Goal: Information Seeking & Learning: Check status

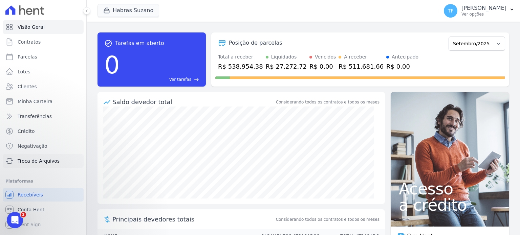
drag, startPoint x: 46, startPoint y: 160, endPoint x: 55, endPoint y: 160, distance: 9.1
click at [46, 160] on span "Troca de Arquivos" at bounding box center [39, 161] width 42 height 7
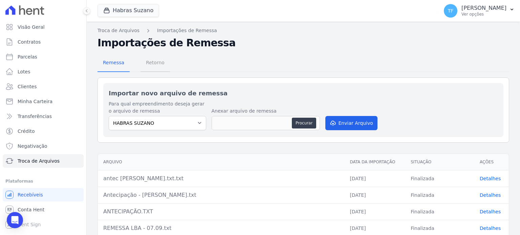
click at [156, 61] on span "Retorno" at bounding box center [155, 63] width 27 height 14
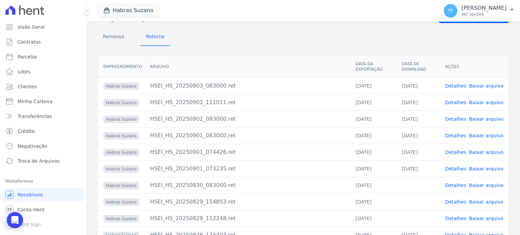
scroll to position [27, 0]
click at [460, 85] on link "Detalhes" at bounding box center [455, 85] width 21 height 5
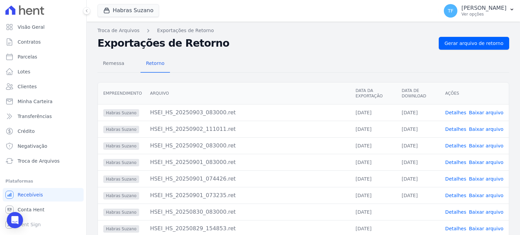
click at [456, 110] on link "Detalhes" at bounding box center [455, 112] width 21 height 5
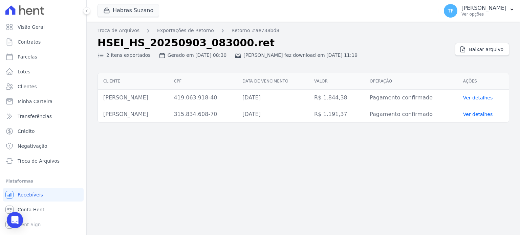
drag, startPoint x: 482, startPoint y: 93, endPoint x: 484, endPoint y: 95, distance: 3.6
click at [482, 94] on td "Ver detalhes" at bounding box center [482, 98] width 51 height 17
click at [485, 96] on link "Ver detalhes" at bounding box center [478, 97] width 30 height 5
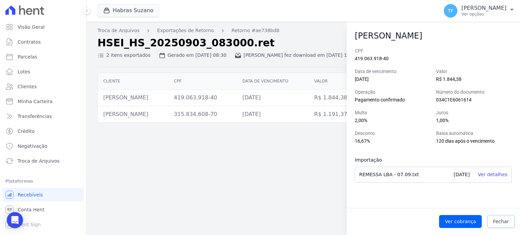
click at [498, 218] on span "Fechar" at bounding box center [501, 221] width 16 height 7
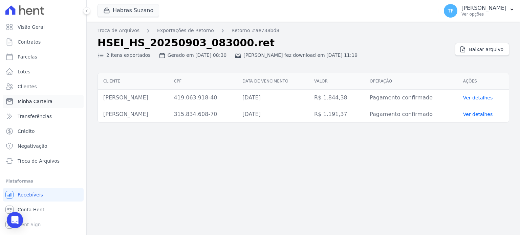
click at [42, 104] on span "Minha Carteira" at bounding box center [35, 101] width 35 height 7
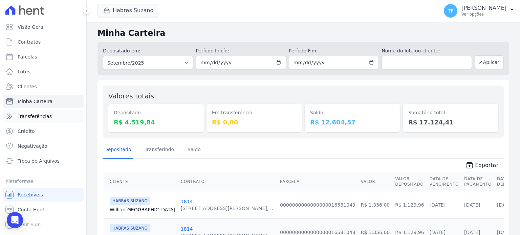
click at [44, 116] on span "Transferências" at bounding box center [35, 116] width 34 height 7
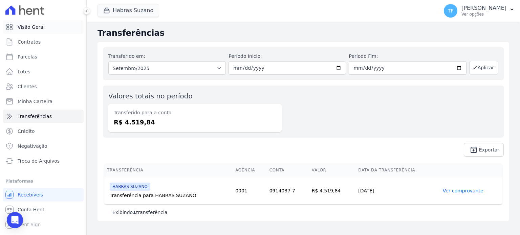
click at [32, 29] on span "Visão Geral" at bounding box center [31, 27] width 27 height 7
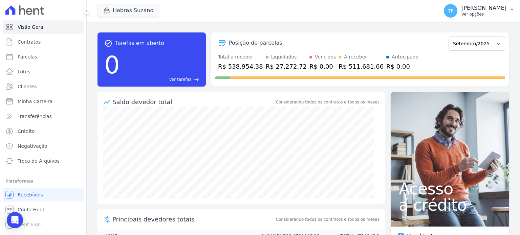
click at [497, 7] on p "[PERSON_NAME]" at bounding box center [483, 8] width 45 height 7
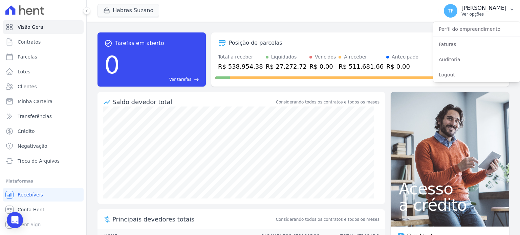
click at [497, 7] on p "[PERSON_NAME]" at bounding box center [483, 8] width 45 height 7
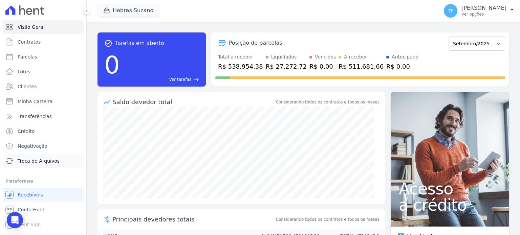
click at [41, 160] on span "Troca de Arquivos" at bounding box center [39, 161] width 42 height 7
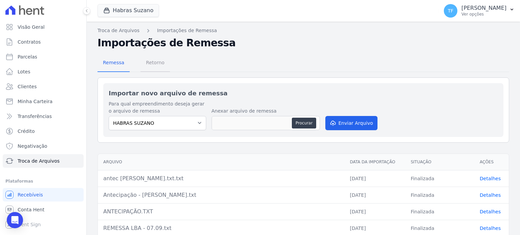
click at [162, 61] on span "Retorno" at bounding box center [155, 63] width 27 height 14
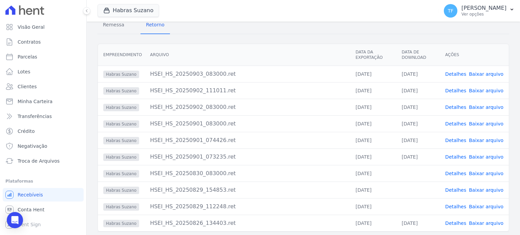
scroll to position [42, 0]
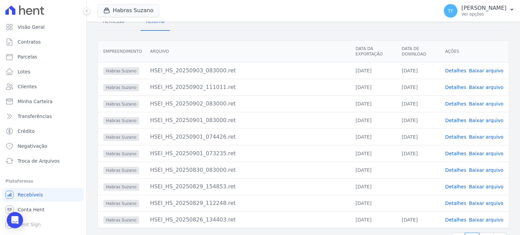
click at [452, 136] on link "Detalhes" at bounding box center [455, 136] width 21 height 5
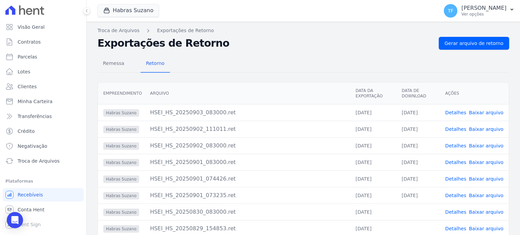
click at [453, 160] on link "Detalhes" at bounding box center [455, 162] width 21 height 5
click at [459, 197] on link "Detalhes" at bounding box center [455, 195] width 21 height 5
click at [455, 163] on link "Detalhes" at bounding box center [455, 162] width 21 height 5
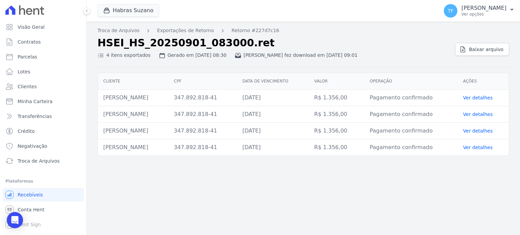
drag, startPoint x: 377, startPoint y: 98, endPoint x: 438, endPoint y: 96, distance: 61.3
click at [438, 96] on td "Pagamento confirmado" at bounding box center [410, 98] width 93 height 17
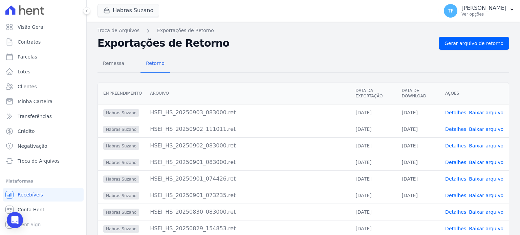
click at [456, 196] on link "Detalhes" at bounding box center [455, 195] width 21 height 5
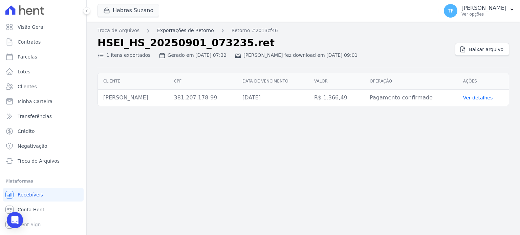
click at [185, 28] on link "Exportações de Retorno" at bounding box center [185, 30] width 57 height 7
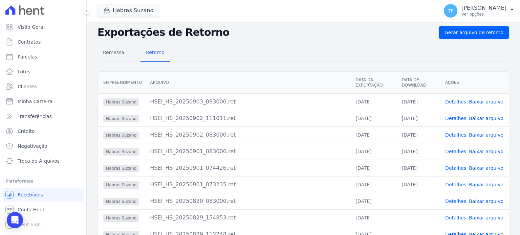
scroll to position [19, 0]
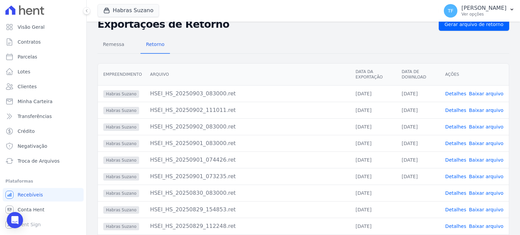
click at [455, 143] on link "Detalhes" at bounding box center [455, 143] width 21 height 5
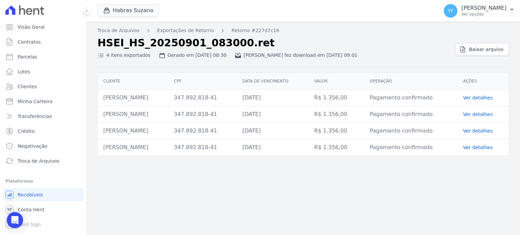
click at [484, 99] on link "Ver detalhes" at bounding box center [478, 97] width 30 height 5
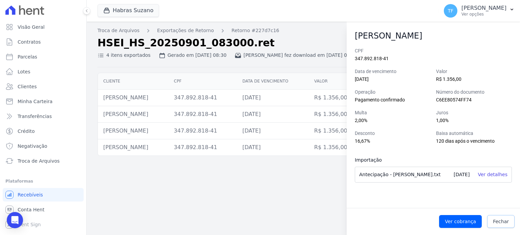
click at [495, 225] on link "Fechar" at bounding box center [500, 221] width 27 height 13
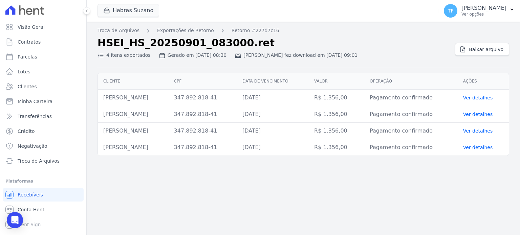
drag, startPoint x: 164, startPoint y: 101, endPoint x: 103, endPoint y: 96, distance: 61.4
click at [103, 96] on td "[PERSON_NAME]" at bounding box center [133, 98] width 71 height 17
copy td "[PERSON_NAME]"
click at [177, 31] on link "Exportações de Retorno" at bounding box center [185, 30] width 57 height 7
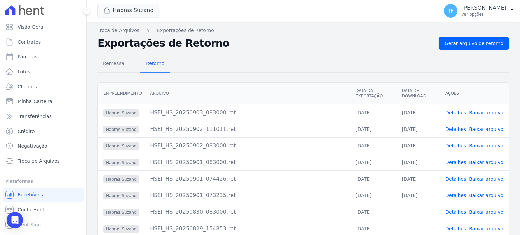
drag, startPoint x: 350, startPoint y: 161, endPoint x: 379, endPoint y: 161, distance: 29.1
click at [379, 161] on td "[DATE]" at bounding box center [373, 162] width 46 height 17
click at [374, 162] on td "[DATE]" at bounding box center [373, 162] width 46 height 17
drag, startPoint x: 374, startPoint y: 161, endPoint x: 351, endPoint y: 159, distance: 23.0
click at [351, 159] on td "[DATE]" at bounding box center [373, 162] width 46 height 17
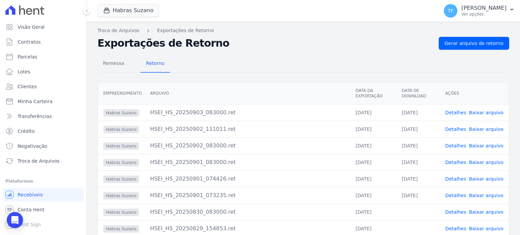
click at [455, 163] on link "Detalhes" at bounding box center [455, 162] width 21 height 5
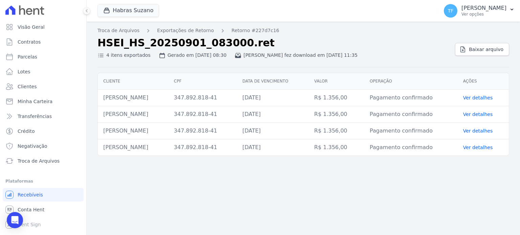
click at [475, 96] on link "Ver detalhes" at bounding box center [478, 97] width 30 height 5
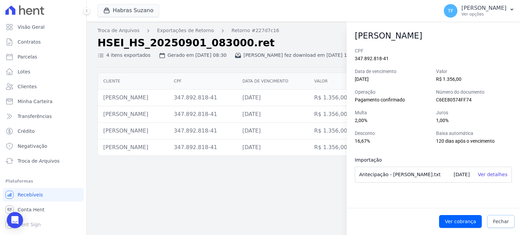
click at [499, 223] on span "Fechar" at bounding box center [501, 221] width 16 height 7
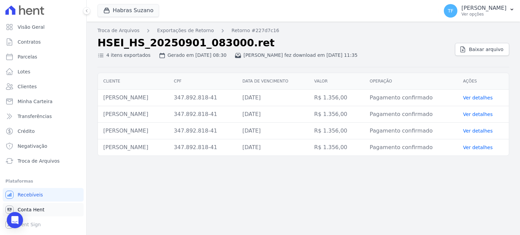
click at [34, 203] on ul "Você não possui Hent Sign ativado. Para saber mais, fale com a equipe Hent. Rec…" at bounding box center [43, 209] width 81 height 43
click at [38, 207] on span "Conta Hent" at bounding box center [31, 209] width 27 height 7
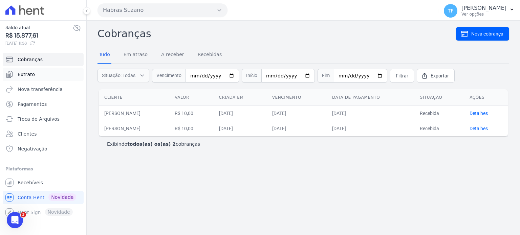
click at [41, 74] on link "Extrato" at bounding box center [43, 75] width 81 height 14
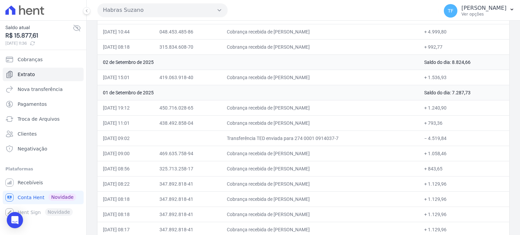
scroll to position [120, 0]
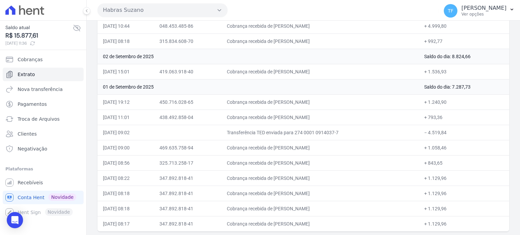
drag, startPoint x: 102, startPoint y: 177, endPoint x: 456, endPoint y: 226, distance: 357.3
click at [456, 226] on tbody "[DATE] Saldo do dia: 15.877,61 [DATE] 11:25 321.684.228-26 Cobrança recebida de…" at bounding box center [302, 110] width 411 height 244
drag, startPoint x: 349, startPoint y: 72, endPoint x: 281, endPoint y: 68, distance: 68.1
click at [281, 68] on td "Cobrança recebida de [PERSON_NAME]" at bounding box center [319, 71] width 197 height 15
copy td "[PERSON_NAME]"
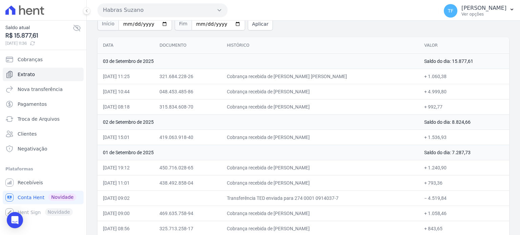
scroll to position [53, 0]
drag, startPoint x: 284, startPoint y: 106, endPoint x: 329, endPoint y: 106, distance: 44.7
click at [327, 106] on td "Cobrança recebida de [PERSON_NAME]" at bounding box center [319, 107] width 197 height 15
drag, startPoint x: 349, startPoint y: 107, endPoint x: 282, endPoint y: 107, distance: 67.0
click at [282, 107] on td "Cobrança recebida de [PERSON_NAME]" at bounding box center [319, 107] width 197 height 15
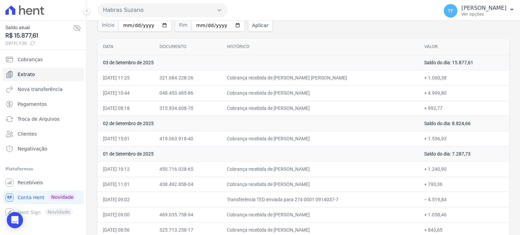
copy td "[PERSON_NAME]"
drag, startPoint x: 193, startPoint y: -1, endPoint x: 107, endPoint y: -41, distance: 95.8
click at [107, 0] on html "Saldo atual R$ 15.877,61 [DATE] 11:36 Cobranças Extrato Nova transferência Paga…" at bounding box center [260, 117] width 520 height 235
click at [36, 185] on span "Recebíveis" at bounding box center [30, 182] width 25 height 7
